Goal: Complete application form: Complete application form

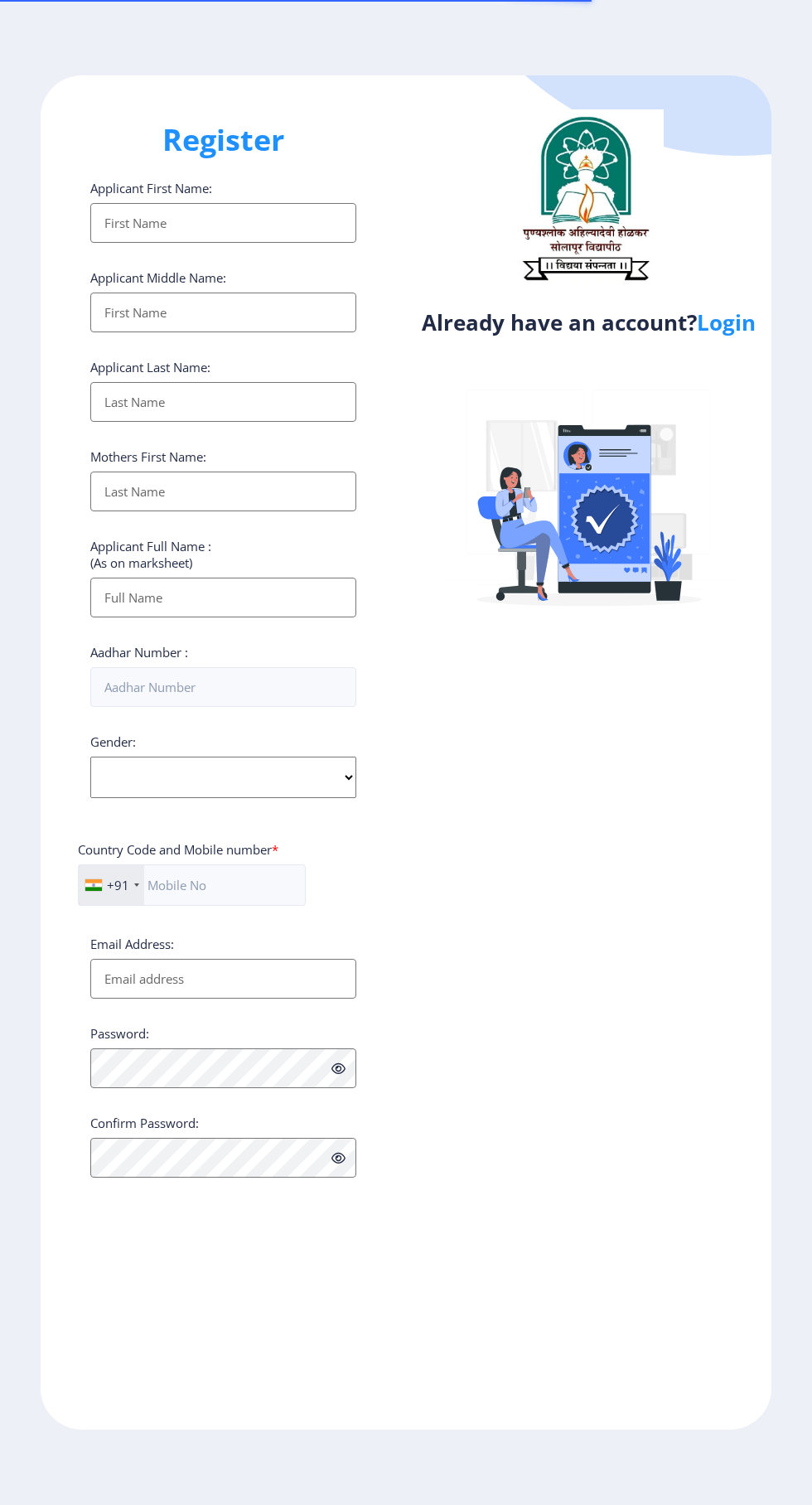
select select
click at [733, 319] on link "Login" at bounding box center [726, 322] width 59 height 30
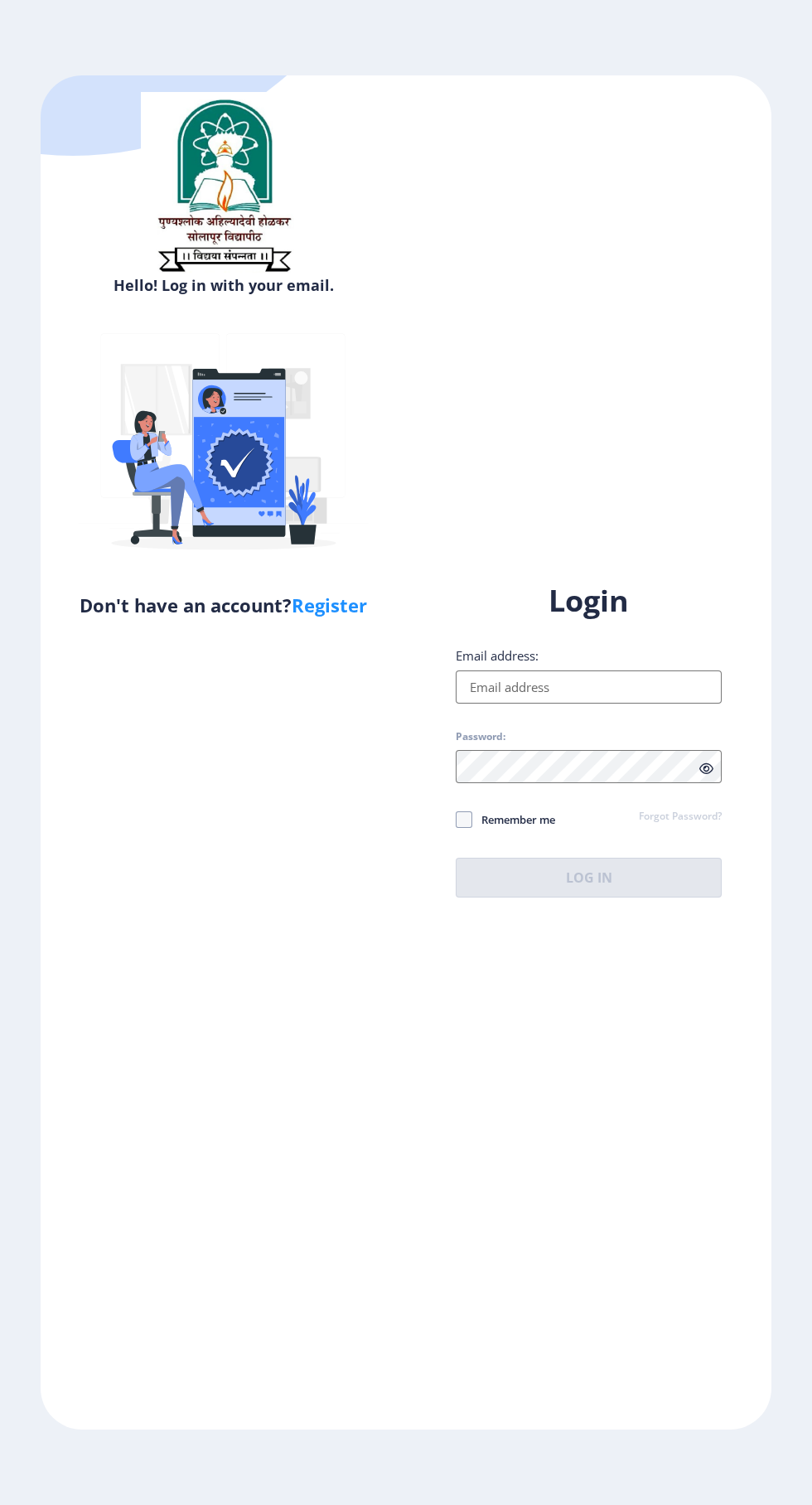
scroll to position [6, 0]
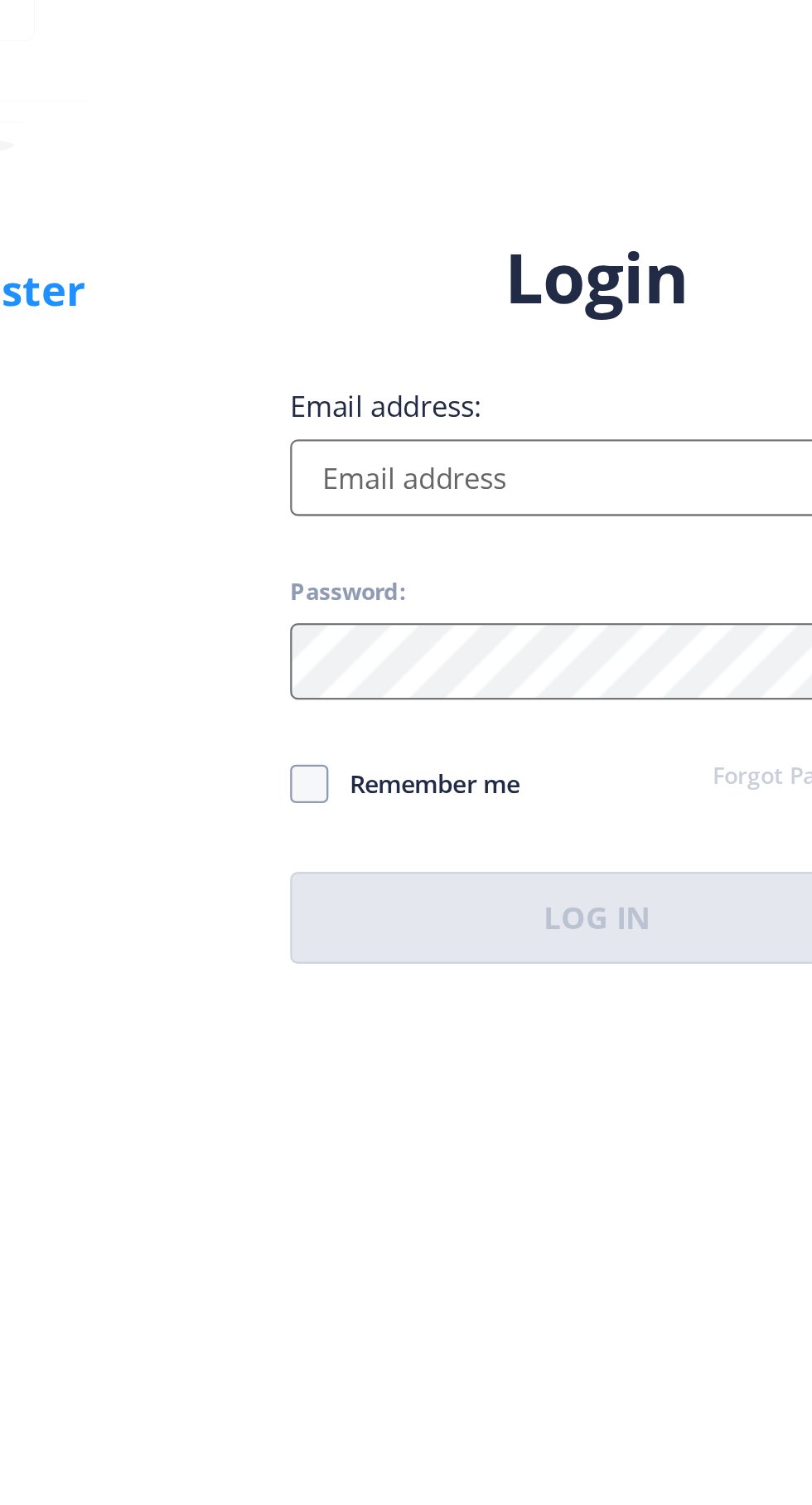
click at [574, 704] on input "Email address:" at bounding box center [589, 687] width 266 height 33
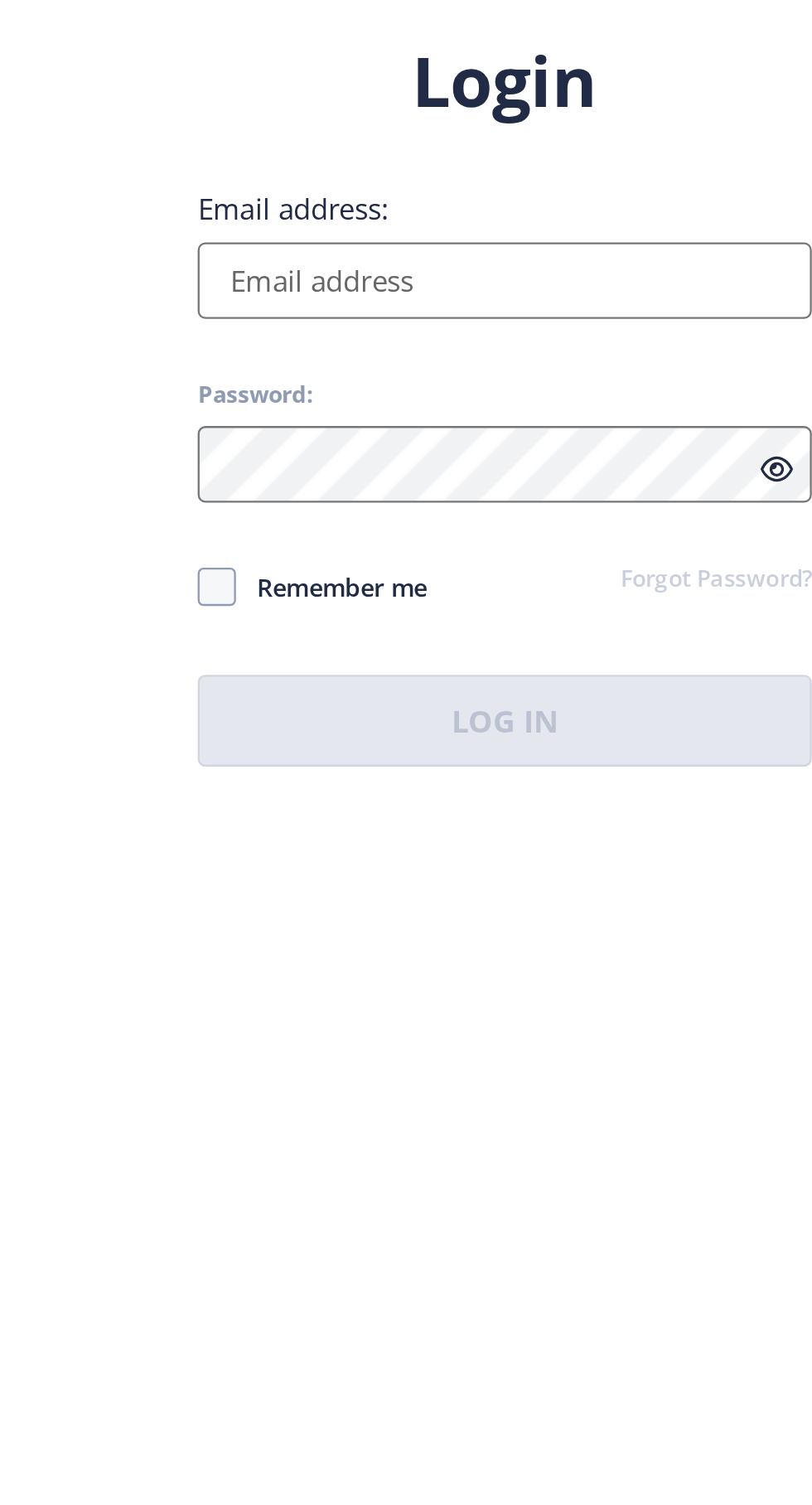
type input "[EMAIL_ADDRESS][DOMAIN_NAME]"
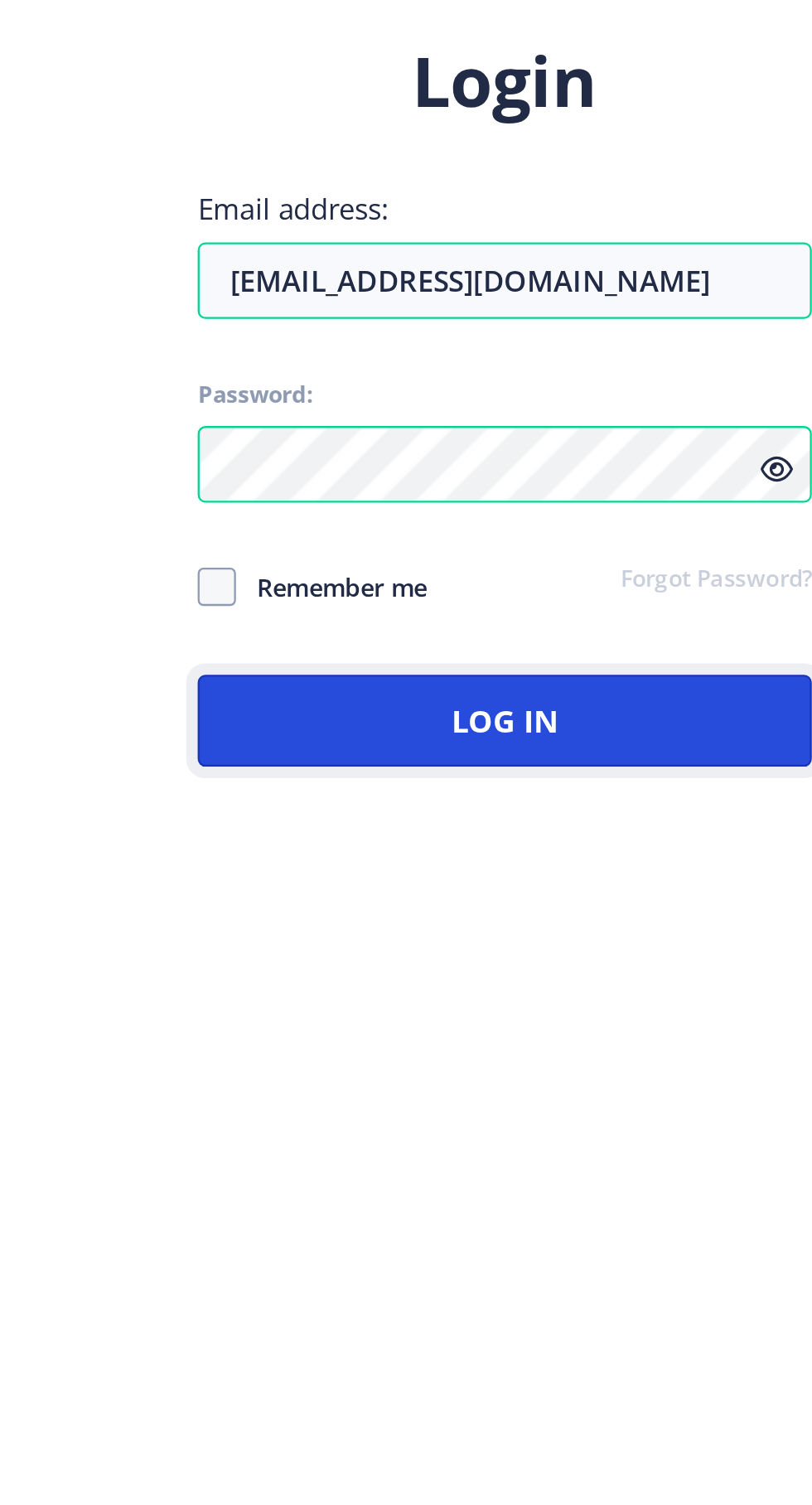
click at [649, 897] on button "Log In" at bounding box center [589, 877] width 266 height 40
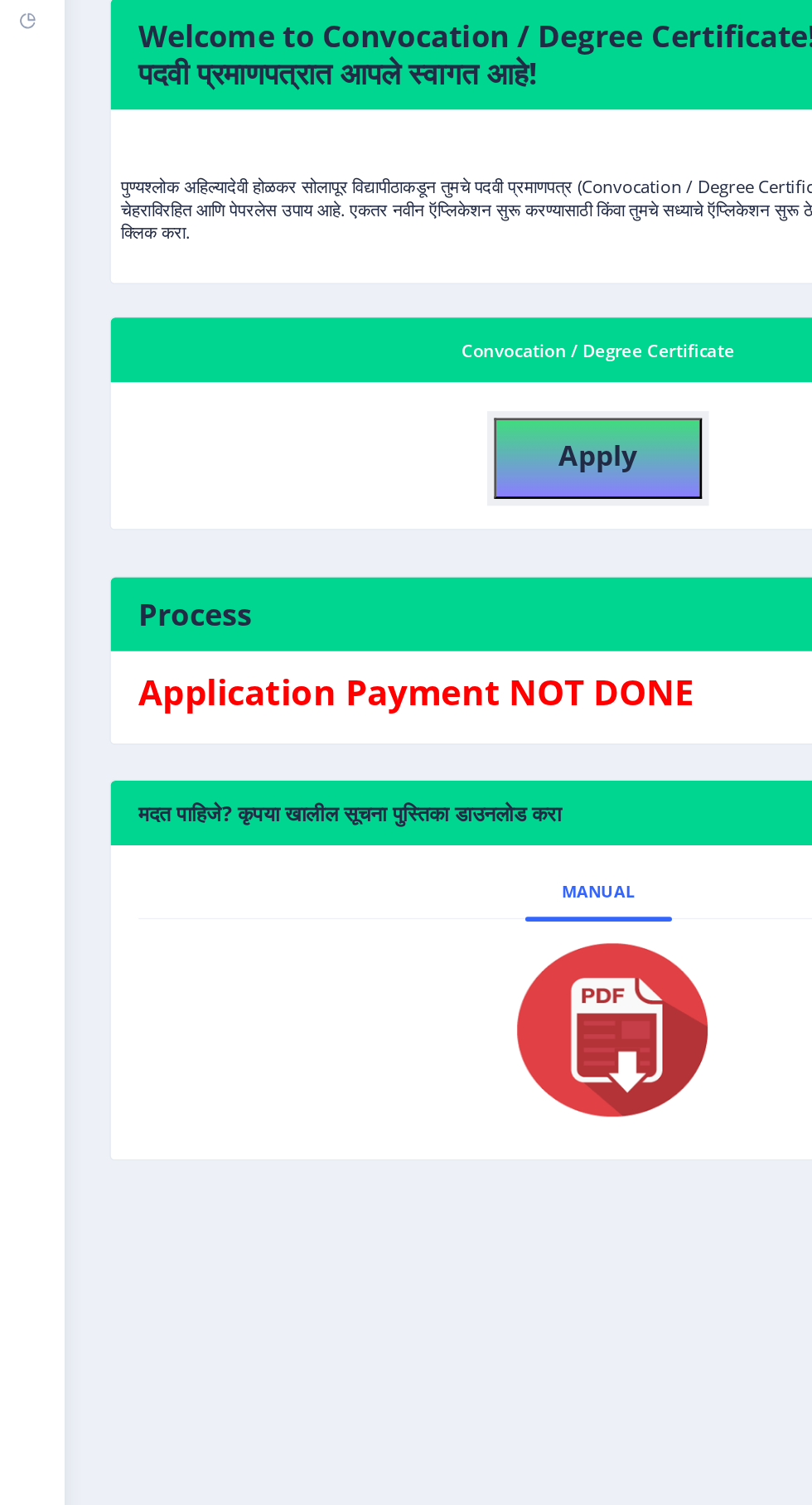
click at [436, 486] on b "Apply" at bounding box center [430, 497] width 56 height 27
select select
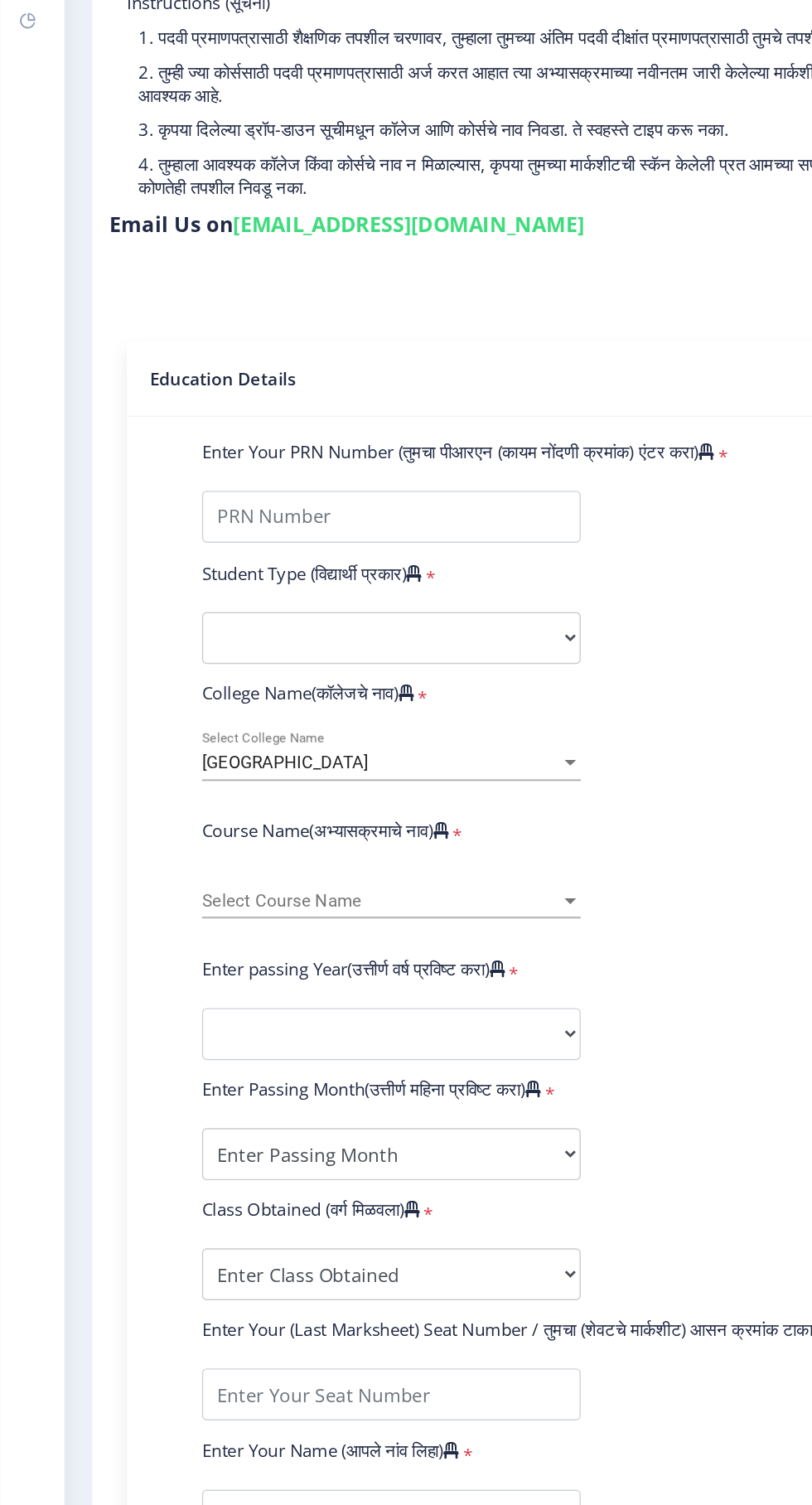
type input "2016032500229054"
select select "Regular"
select select "2024"
select select
select select "Grade O"
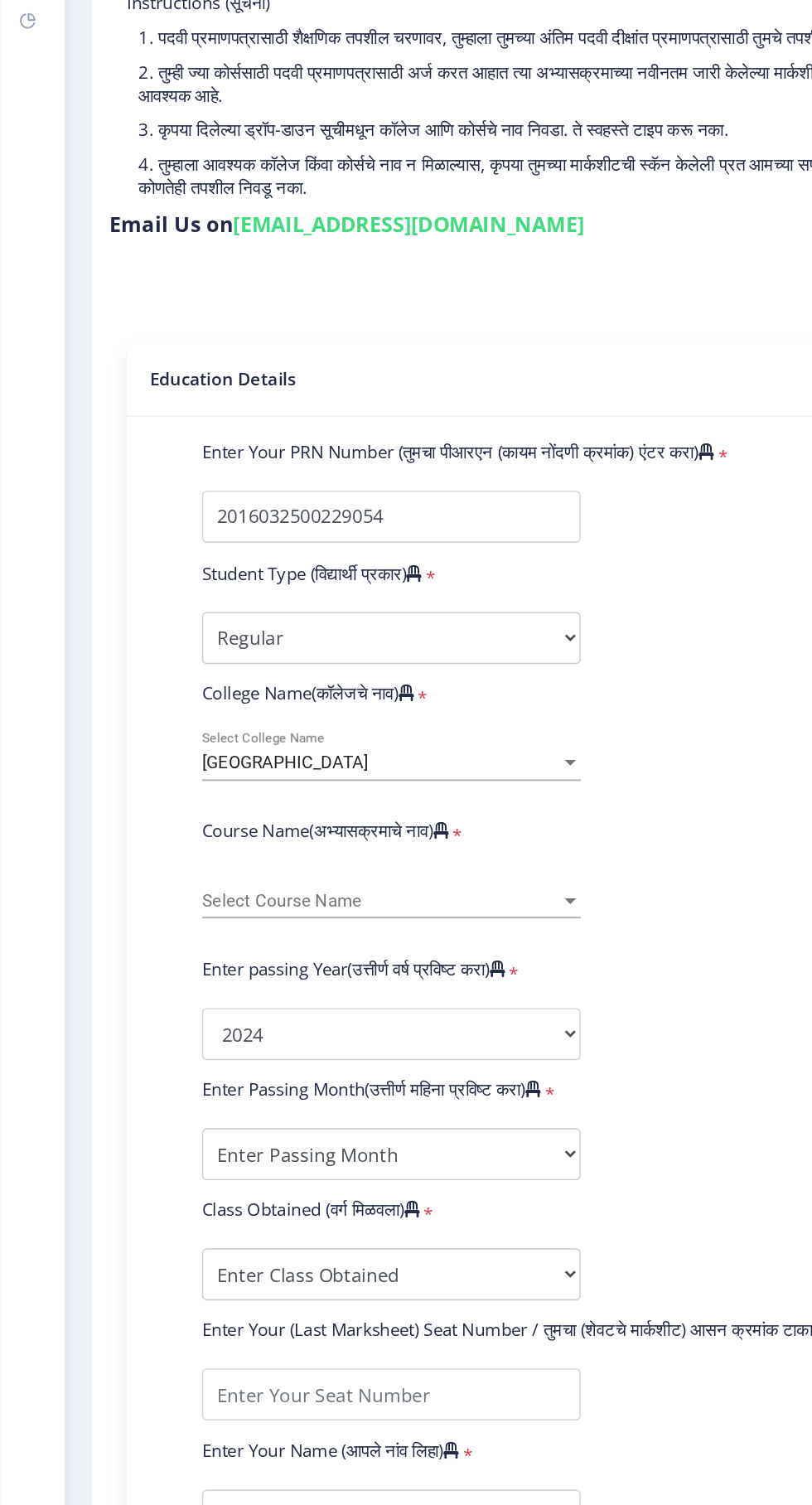
type input "113148"
type input "[PERSON_NAME]"
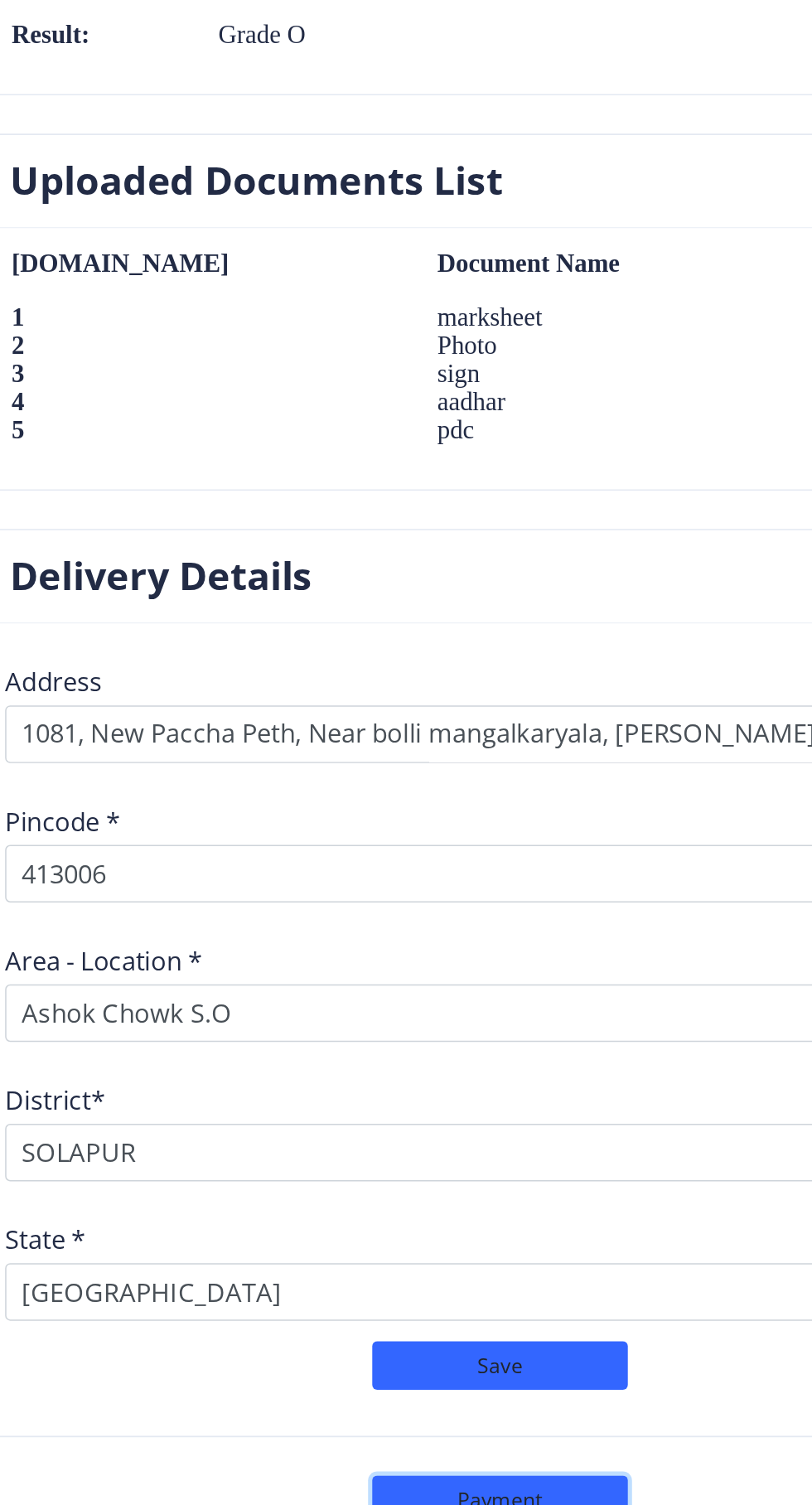
click at [466, 1481] on button "Payment" at bounding box center [429, 1490] width 165 height 32
select select "sealed"
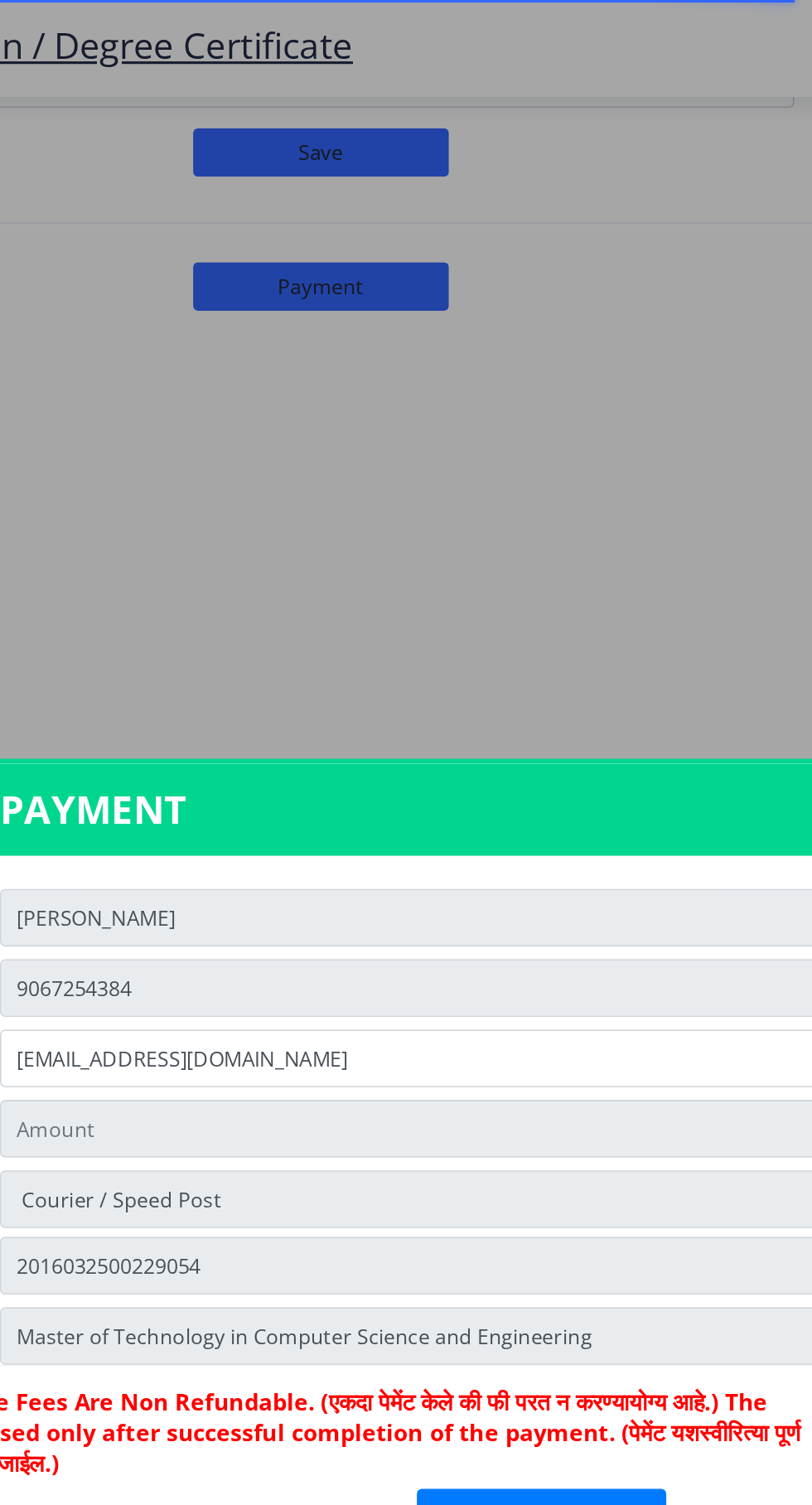
type input "1885"
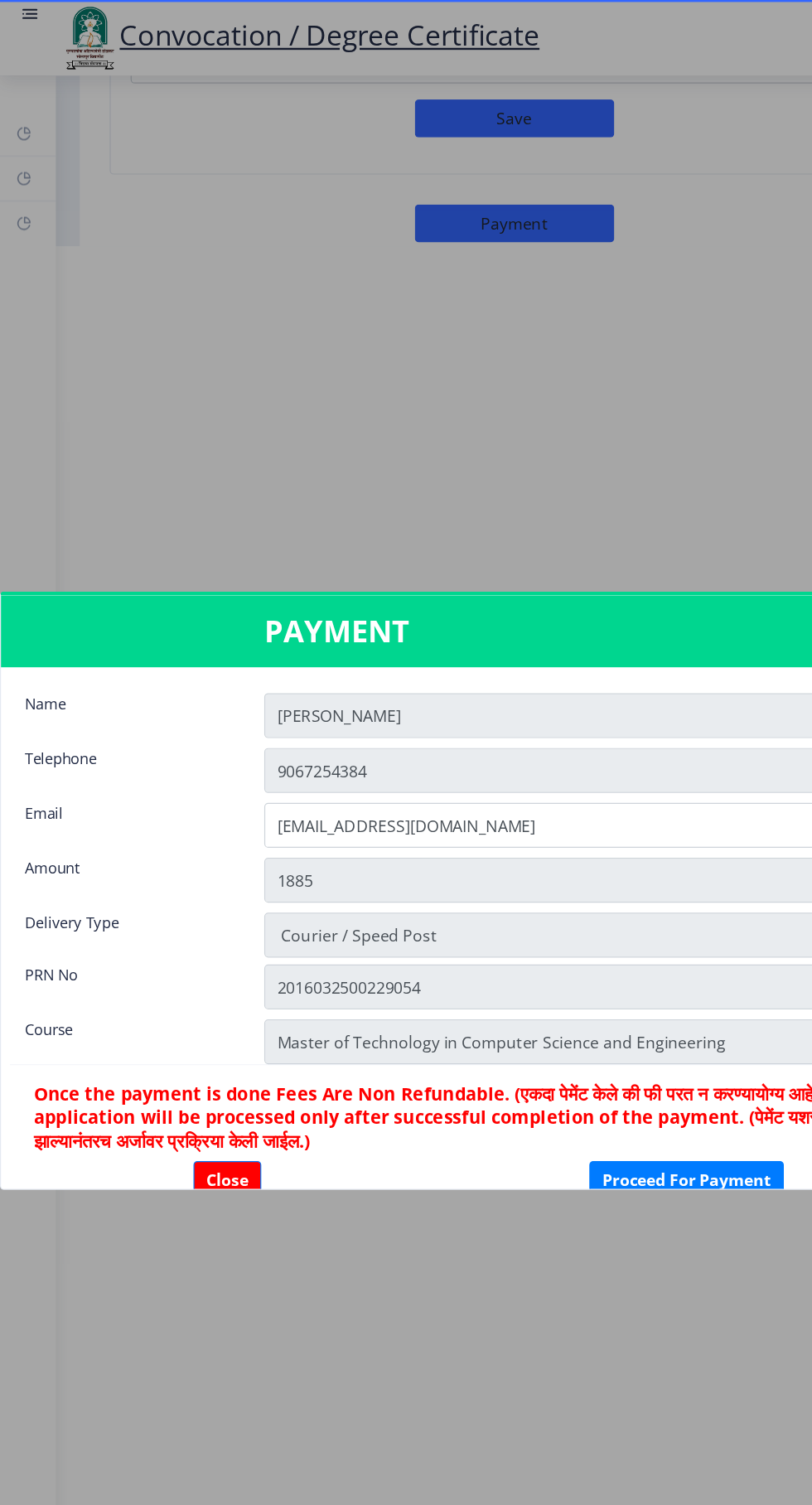
click at [599, 431] on div at bounding box center [406, 752] width 812 height 1505
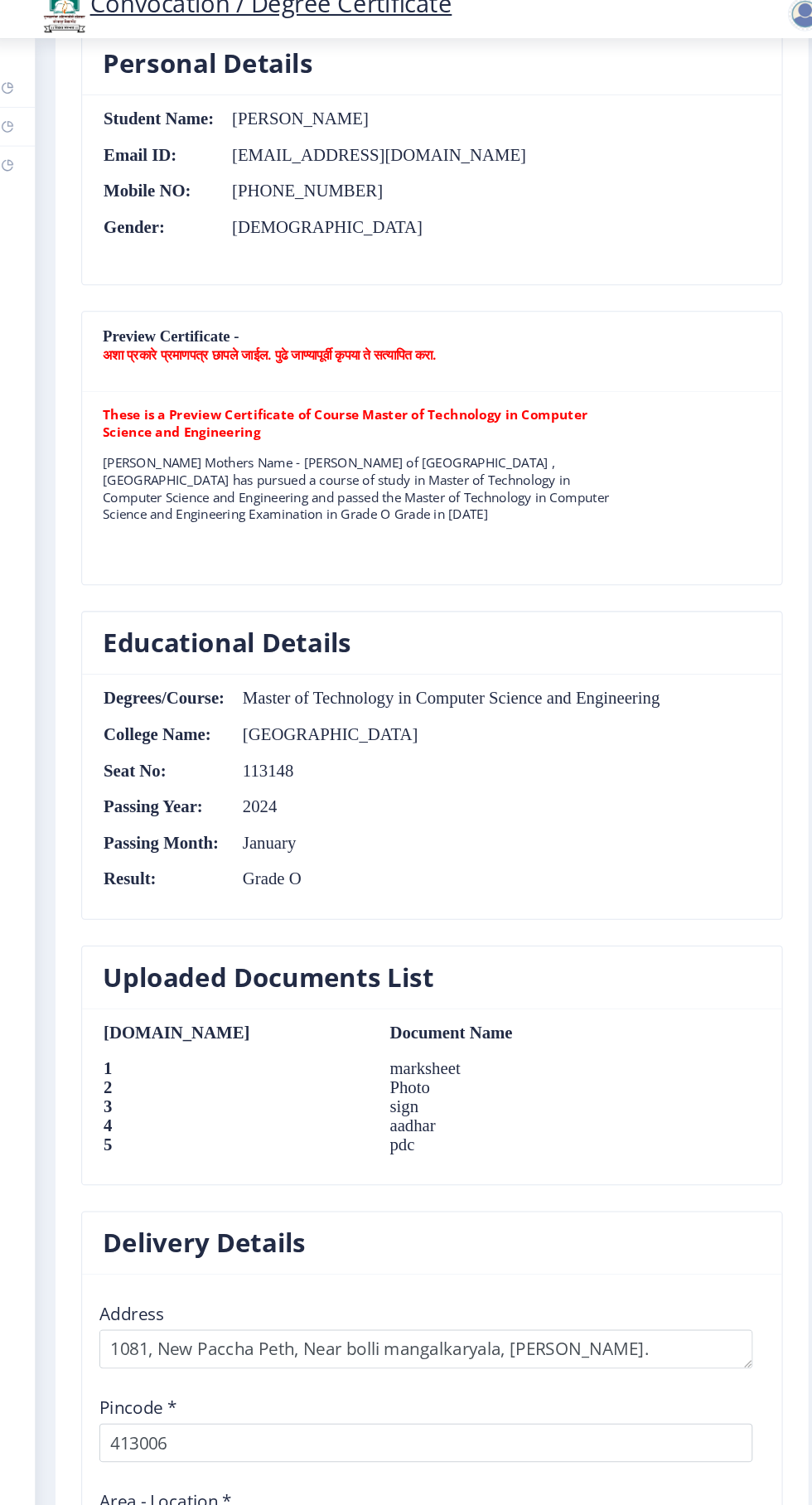
scroll to position [1301, 0]
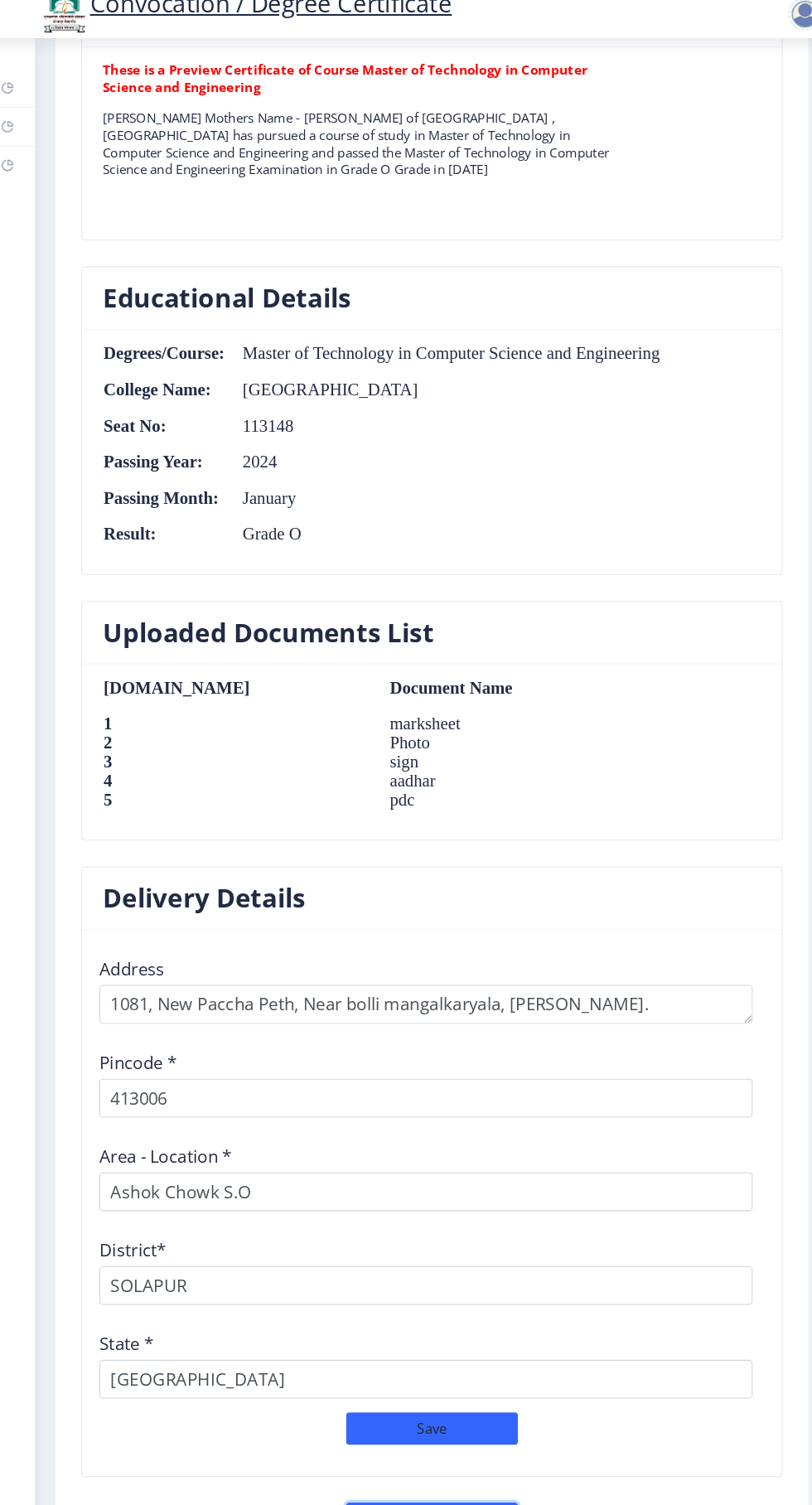
click at [479, 1474] on button "Payment" at bounding box center [429, 1490] width 165 height 32
select select "sealed"
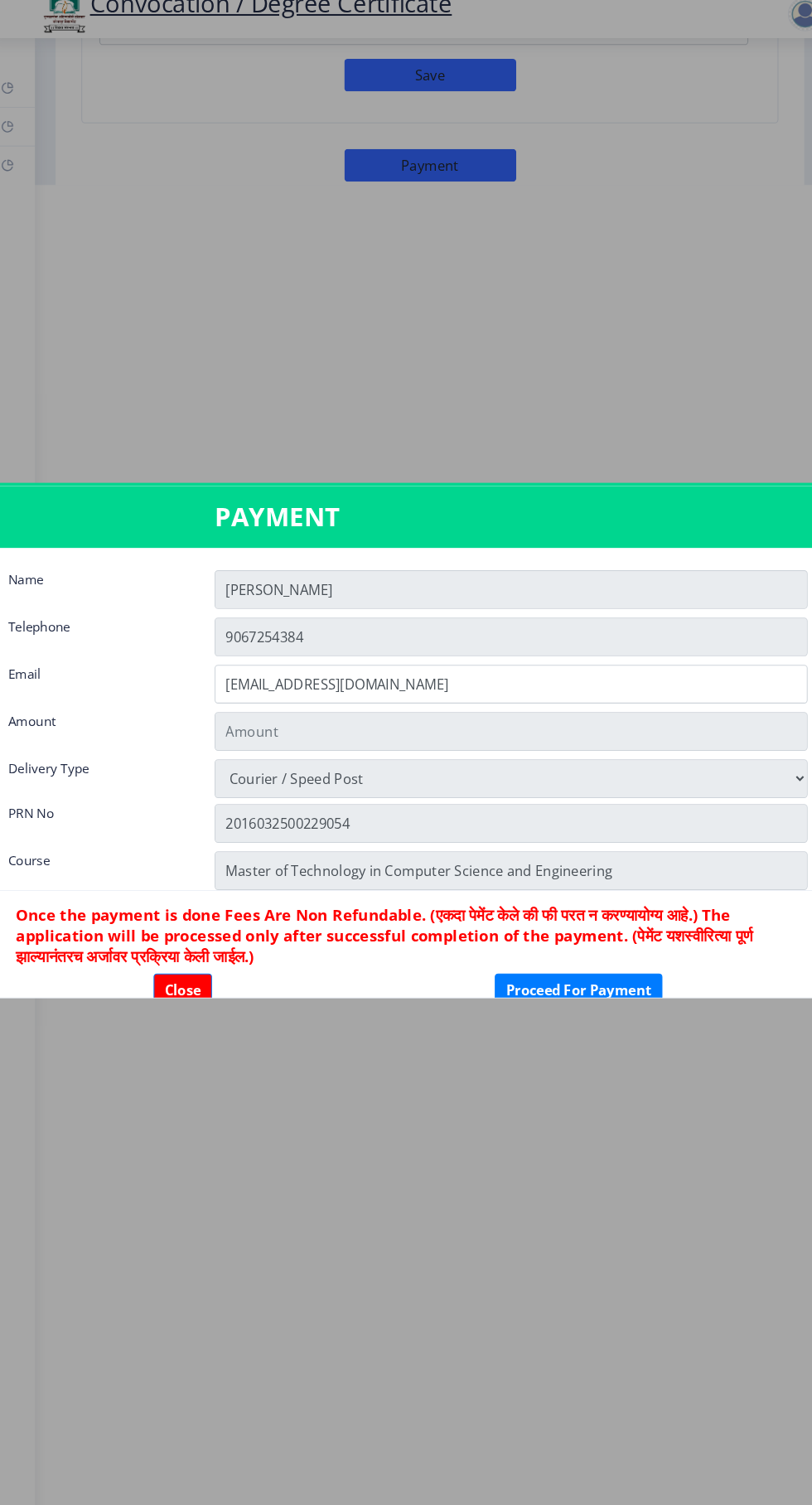
scroll to position [0, 0]
type input "1885"
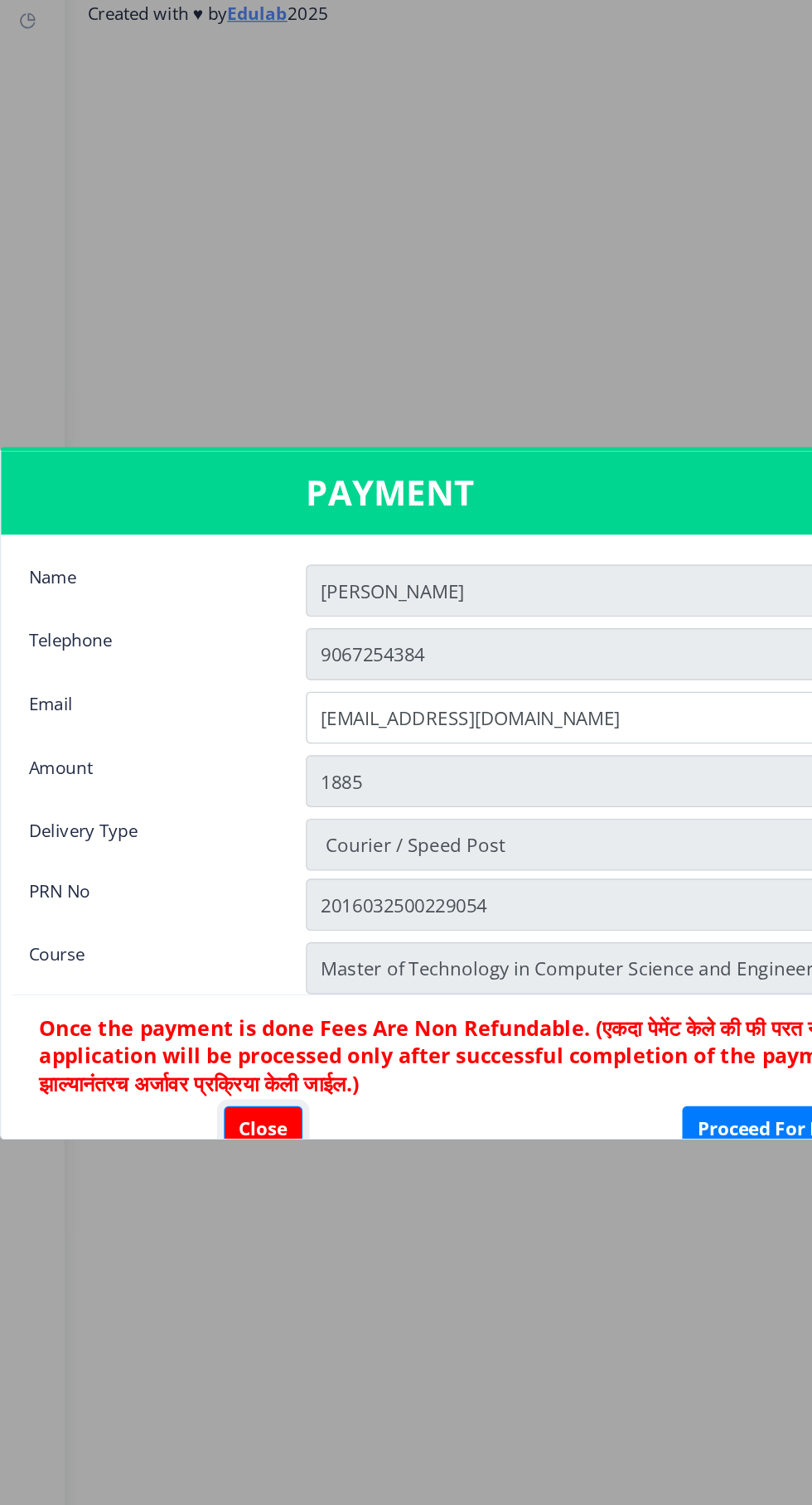
click at [188, 981] on button "Close" at bounding box center [189, 980] width 56 height 32
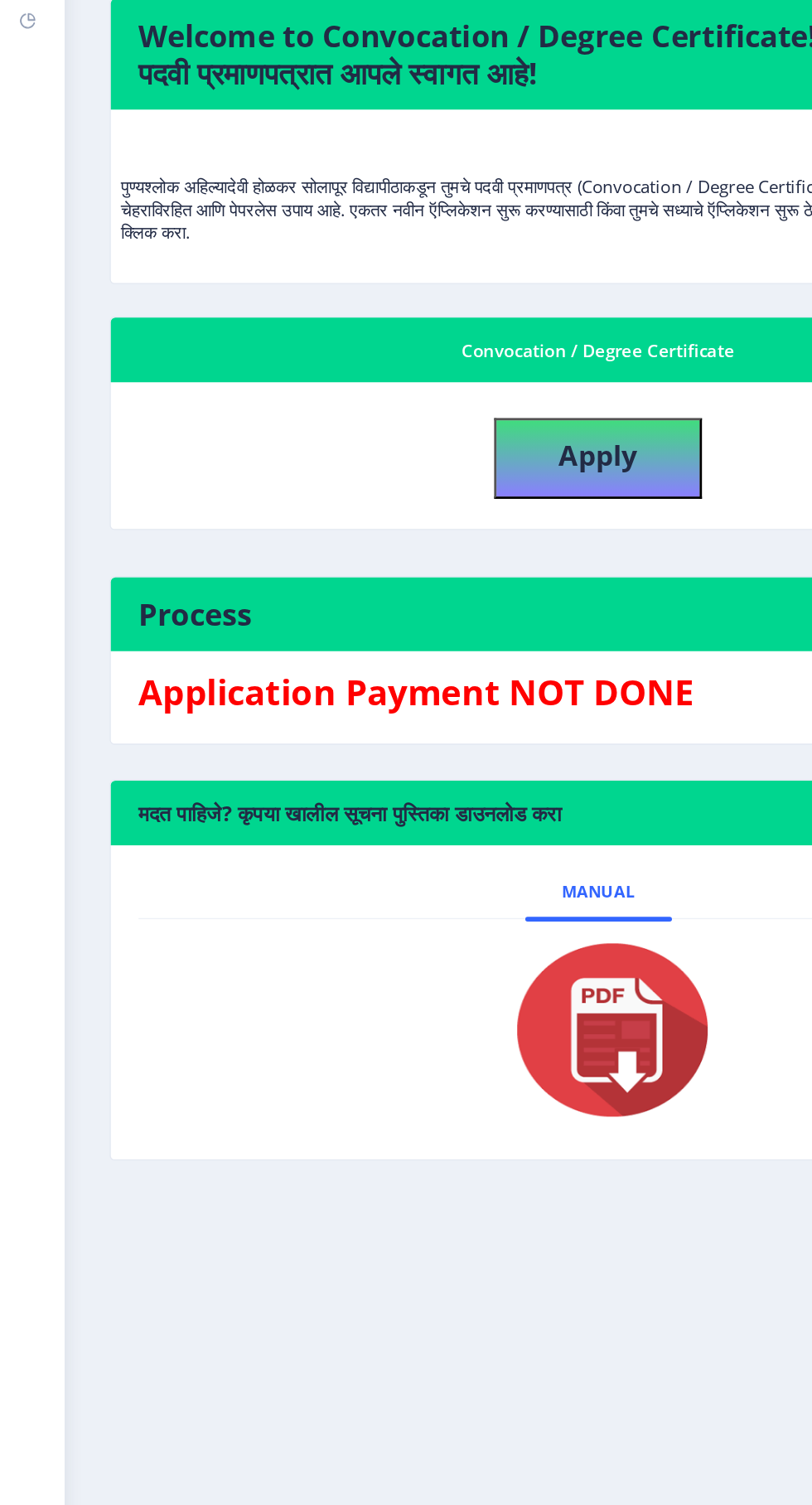
scroll to position [126, 0]
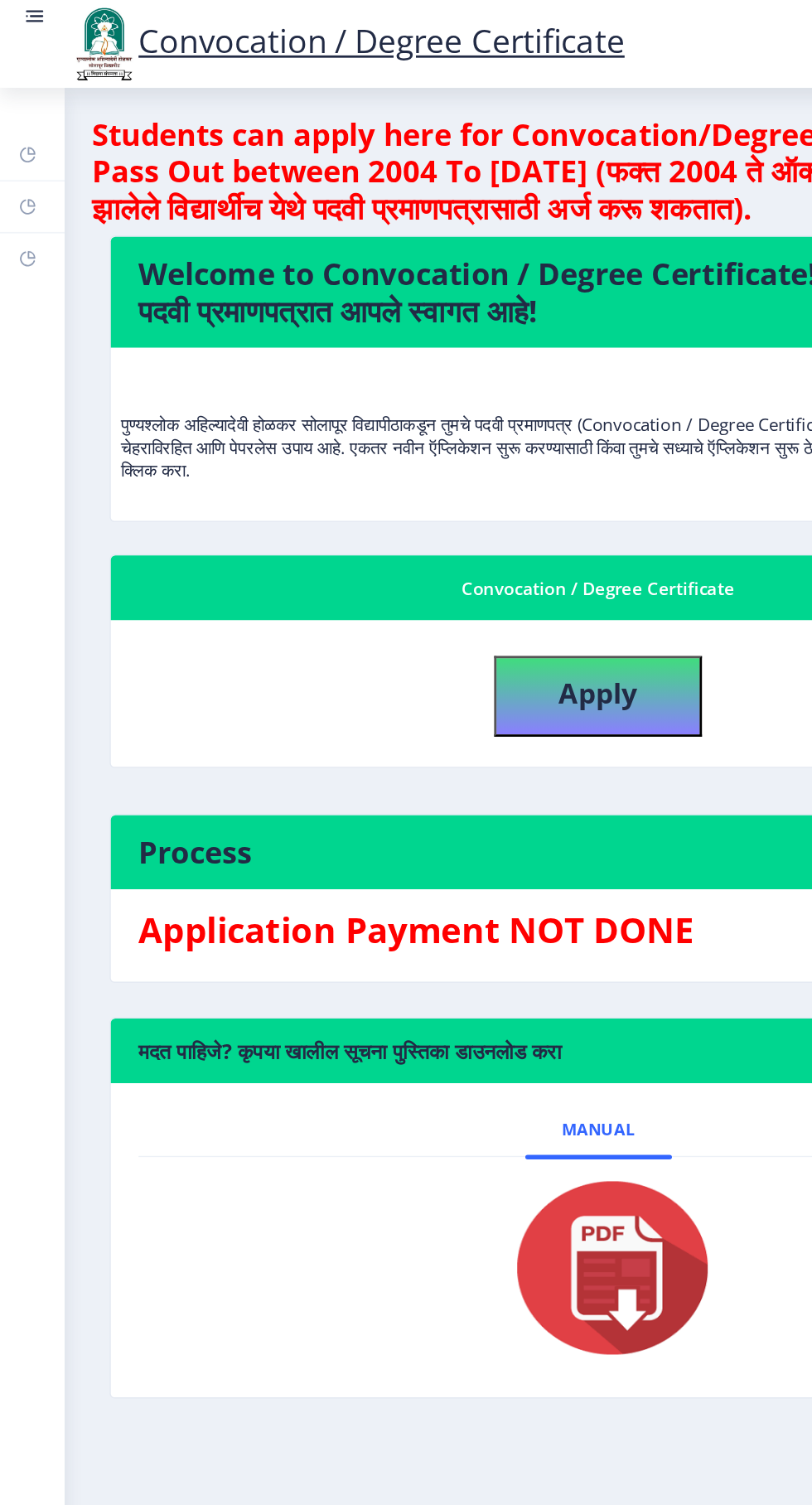
click at [25, 12] on rect at bounding box center [26, 12] width 10 height 2
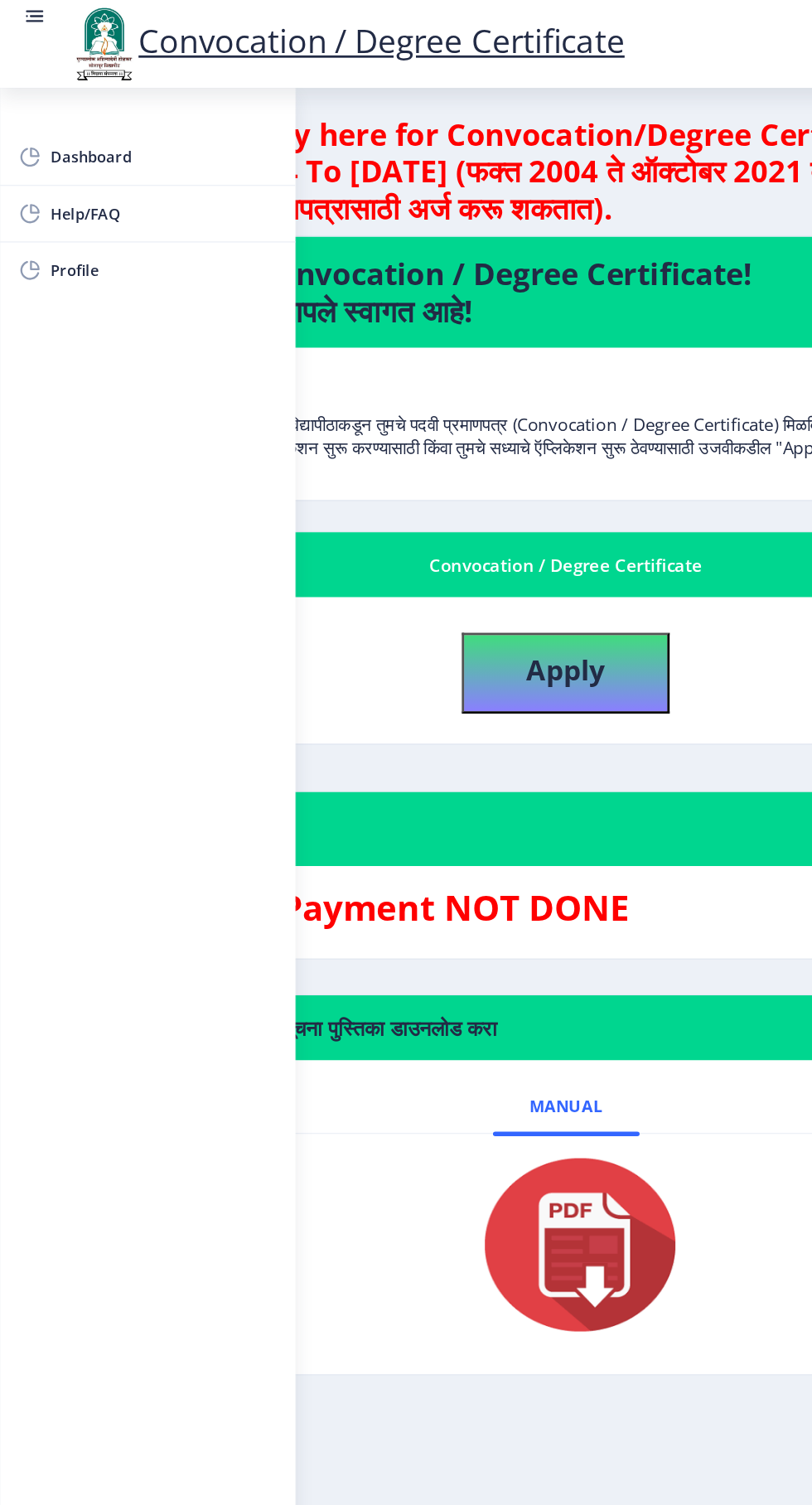
click at [398, 250] on nb-card-body "पुण्यश्लोक अहिल्यादेवी होळकर सोलापूर विद्यापीठाकडून तुमचे पदवी प्रमाणपत्र (Conv…" at bounding box center [405, 304] width 746 height 109
click at [156, 114] on span "Dashboard" at bounding box center [117, 113] width 163 height 20
